Goal: Task Accomplishment & Management: Use online tool/utility

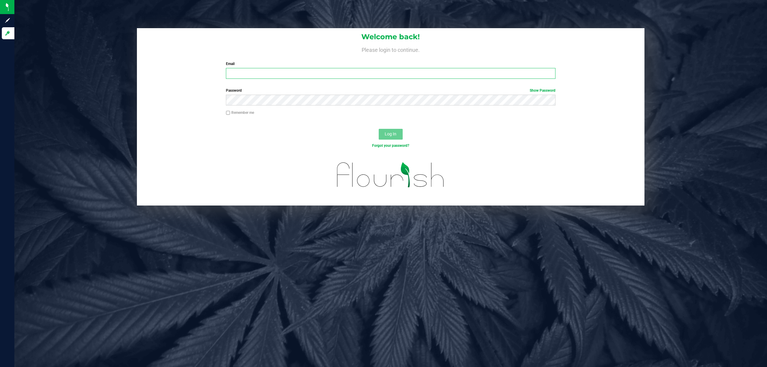
click at [257, 78] on input "Email" at bounding box center [391, 73] width 330 height 11
type input "[EMAIL_ADDRESS][DOMAIN_NAME]"
click at [379, 129] on button "Log In" at bounding box center [391, 134] width 24 height 11
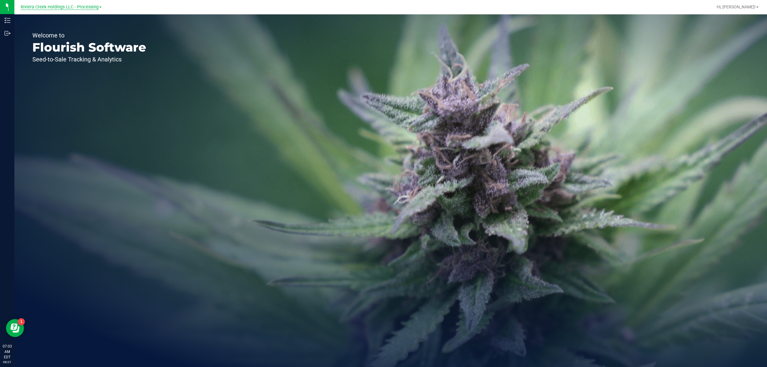
click at [91, 6] on span "Riviera Creek Holdings LLC - Processing" at bounding box center [60, 6] width 78 height 5
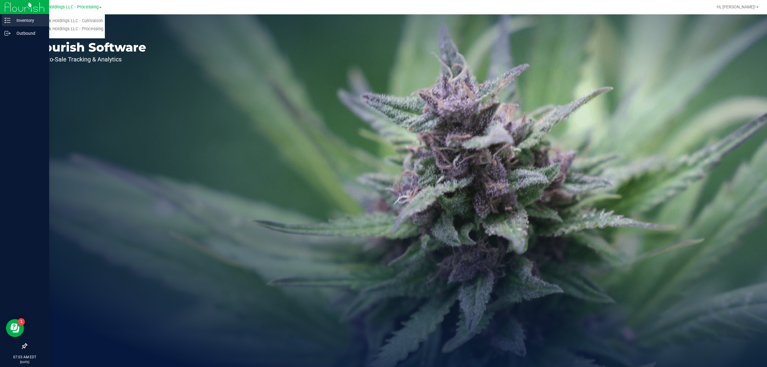
click at [12, 20] on p "Inventory" at bounding box center [28, 20] width 36 height 7
